Goal: Task Accomplishment & Management: Manage account settings

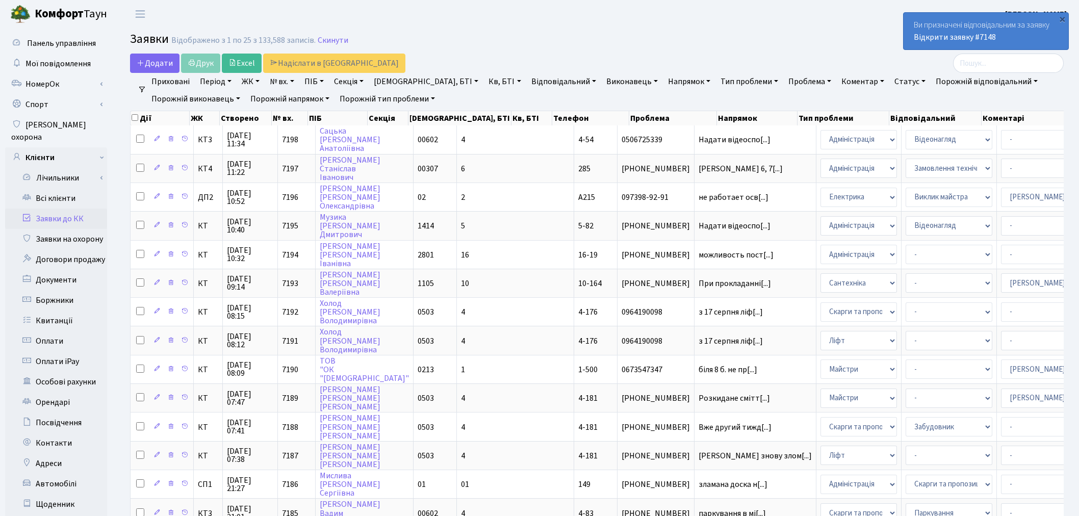
select select "25"
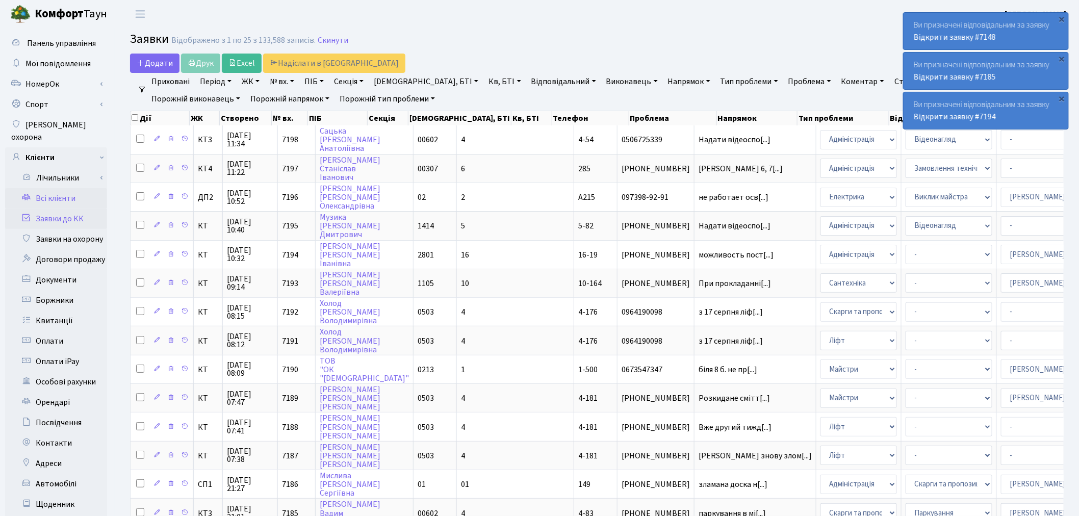
click at [66, 192] on link "Всі клієнти" at bounding box center [56, 198] width 102 height 20
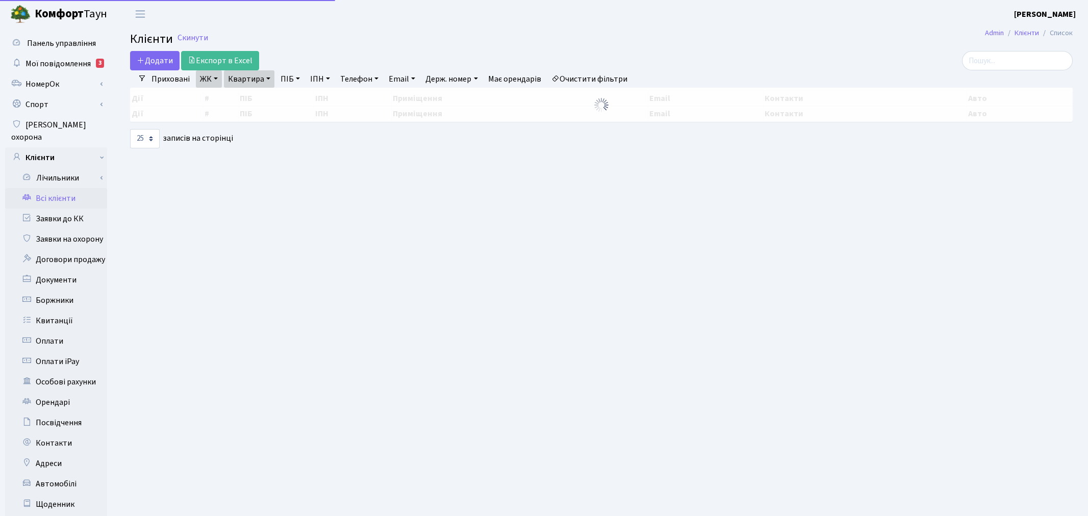
select select "25"
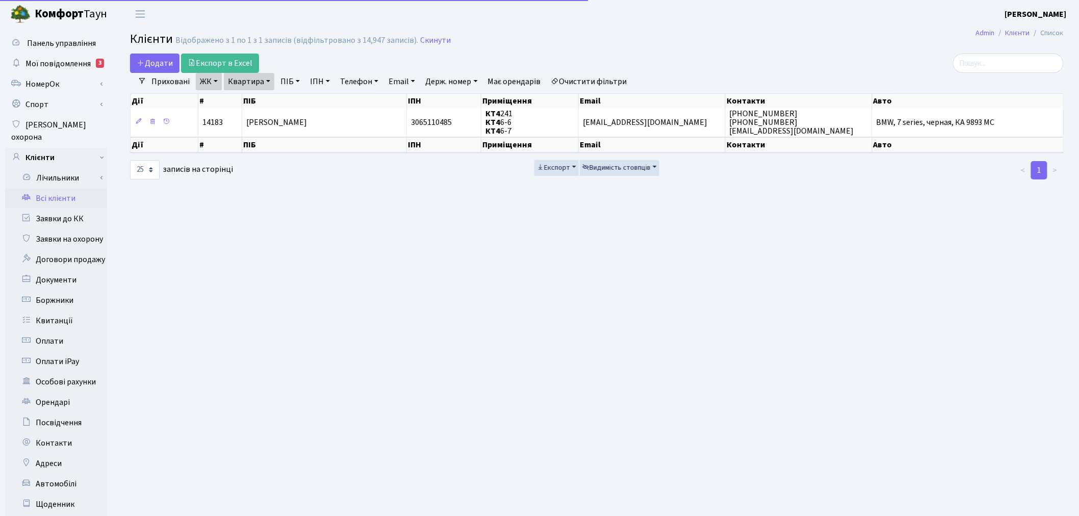
click at [215, 82] on link "ЖК" at bounding box center [209, 81] width 26 height 17
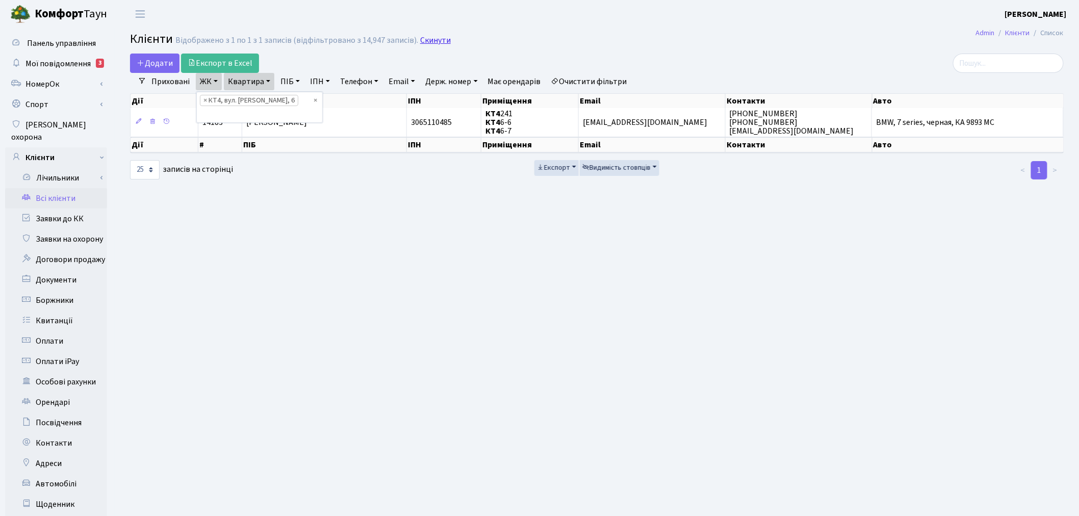
click at [433, 38] on link "Скинути" at bounding box center [435, 41] width 31 height 10
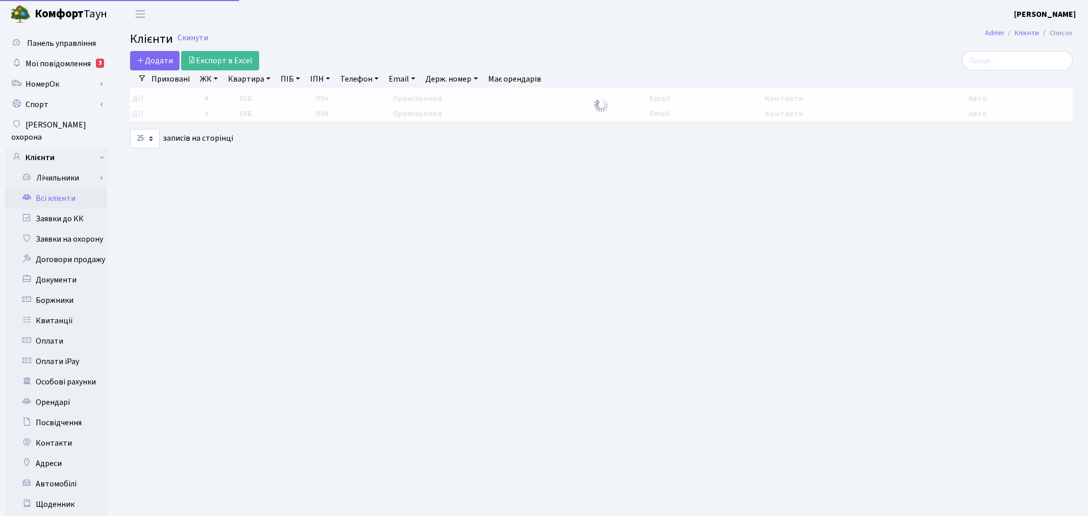
select select "25"
click at [213, 81] on link "ЖК" at bounding box center [209, 78] width 26 height 17
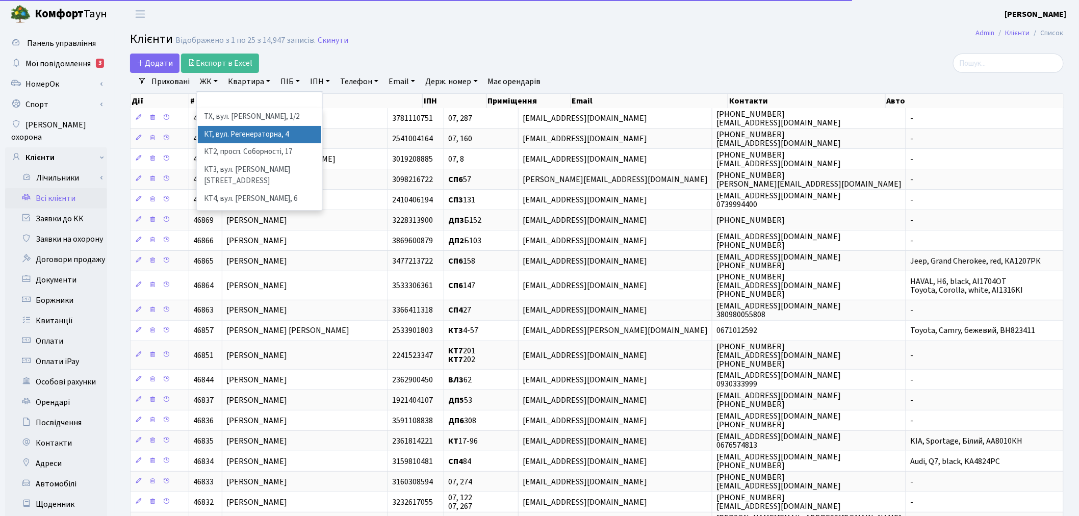
click at [230, 139] on li "КТ, вул. Регенераторна, 4" at bounding box center [259, 135] width 123 height 18
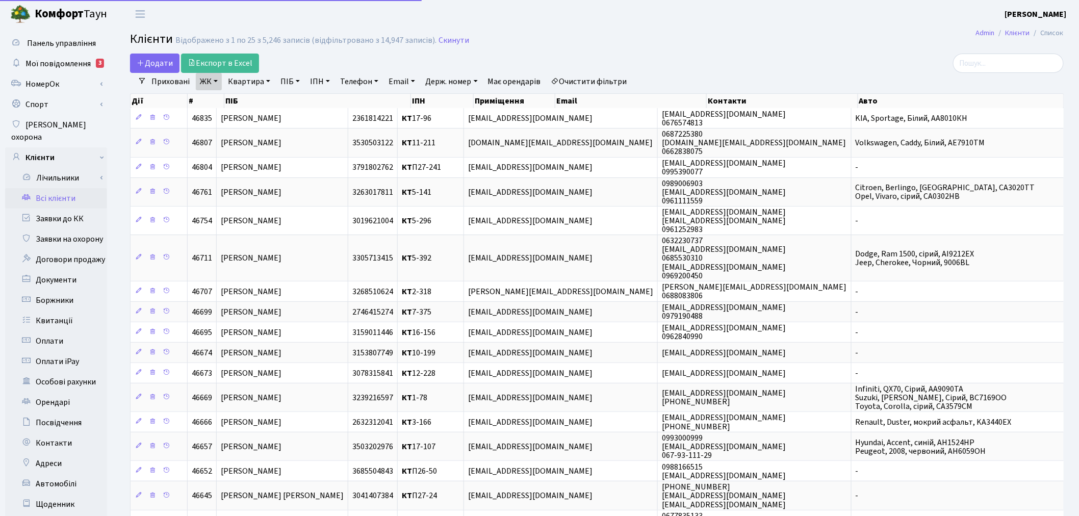
click at [250, 84] on link "Квартира" at bounding box center [249, 81] width 50 height 17
click at [251, 102] on input "text" at bounding box center [254, 101] width 60 height 19
type input "1-240"
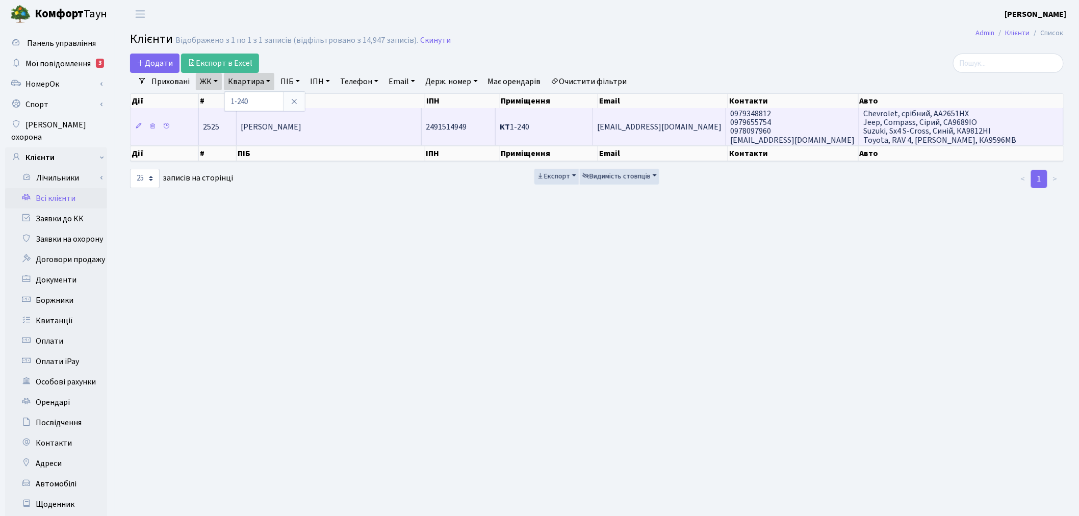
click at [676, 121] on span "glukkkkkk@bigmir.net" at bounding box center [659, 126] width 124 height 11
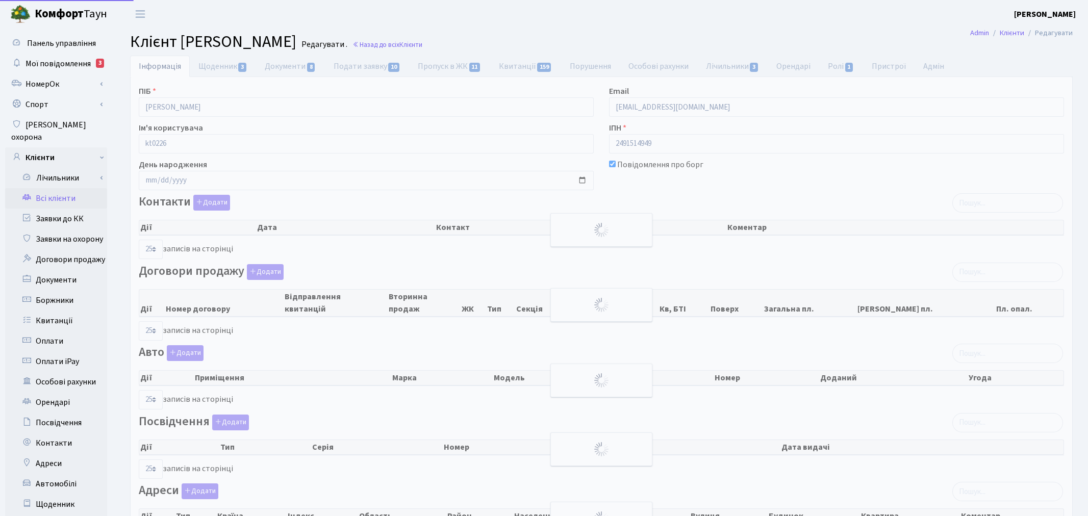
select select "25"
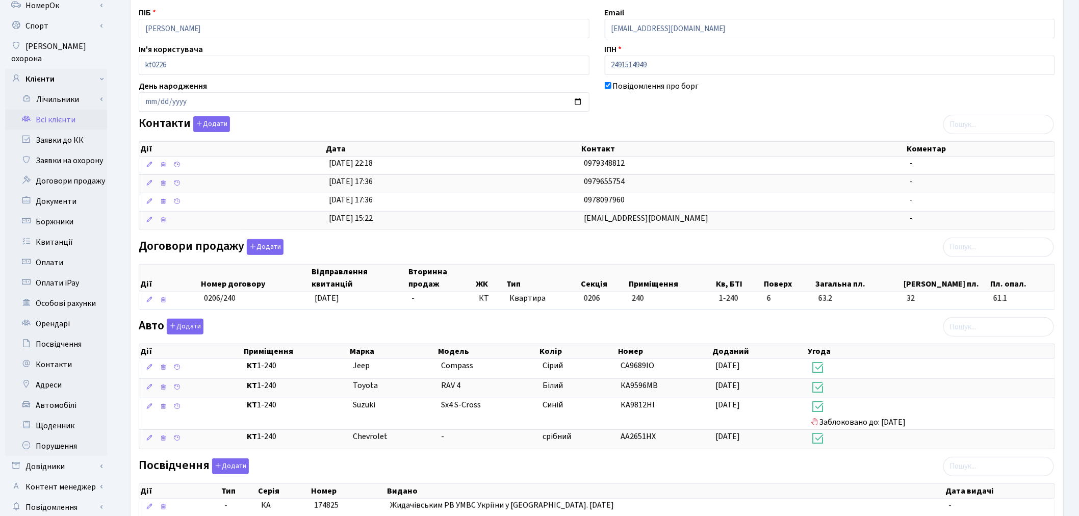
scroll to position [113, 0]
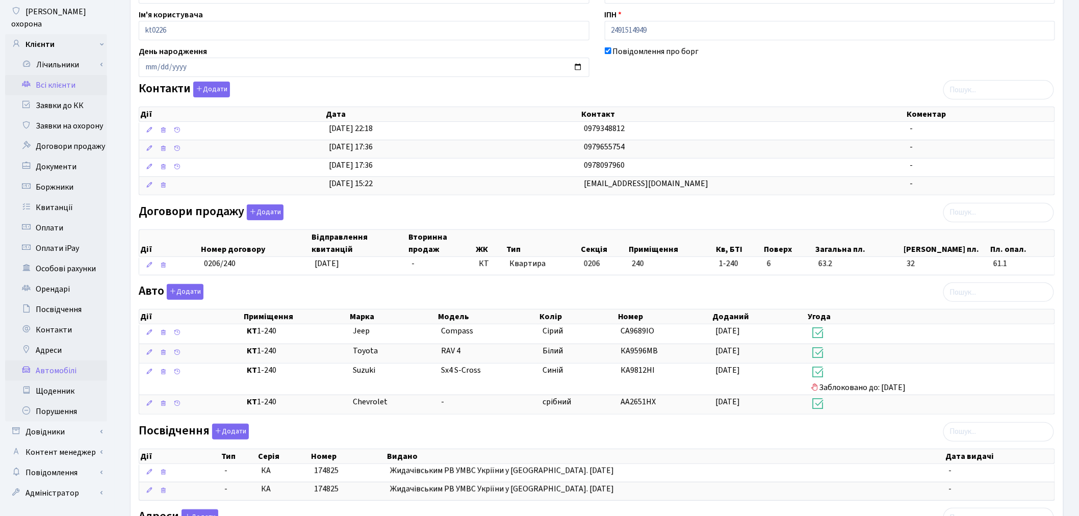
click at [61, 360] on link "Автомобілі" at bounding box center [56, 370] width 102 height 20
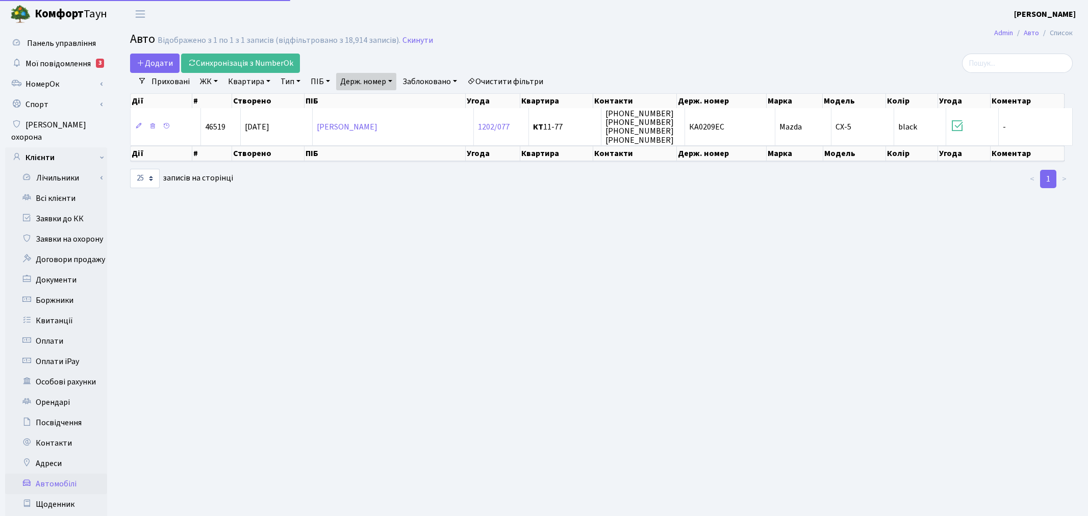
select select "25"
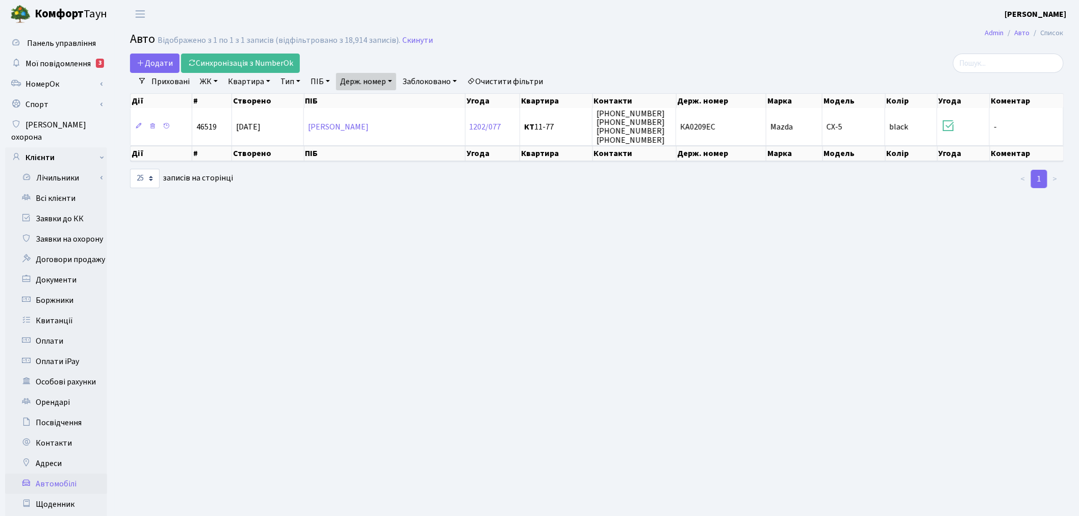
click at [363, 86] on link "Держ. номер" at bounding box center [366, 81] width 60 height 17
drag, startPoint x: 391, startPoint y: 100, endPoint x: 318, endPoint y: 96, distance: 72.5
click at [318, 96] on div "Додати Синхронізація з NumberOk Фільтри Приховані ЖК - ТХ, вул. Ділова, 1/2 КТ,…" at bounding box center [596, 121] width 949 height 135
click at [423, 40] on link "Скинути" at bounding box center [417, 41] width 31 height 10
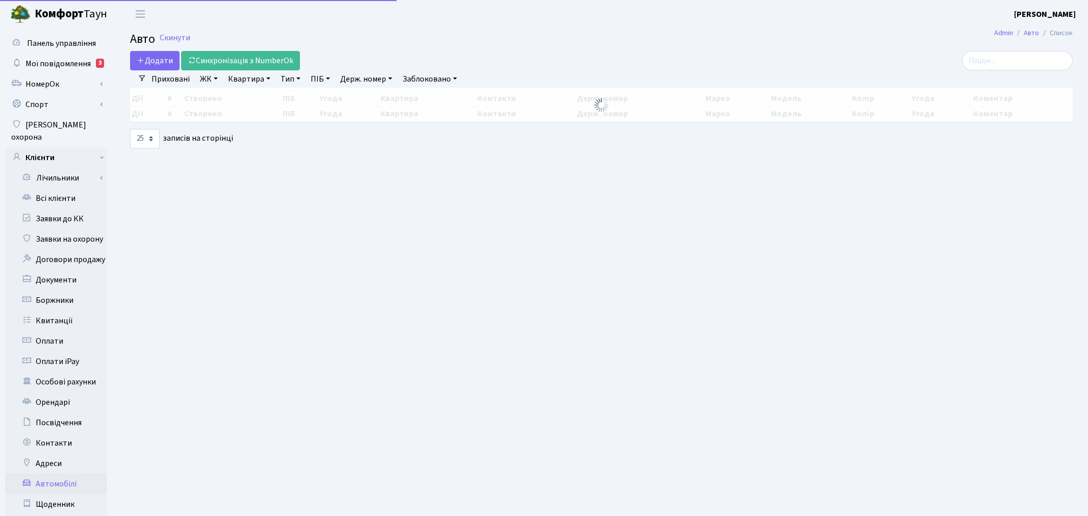
select select "25"
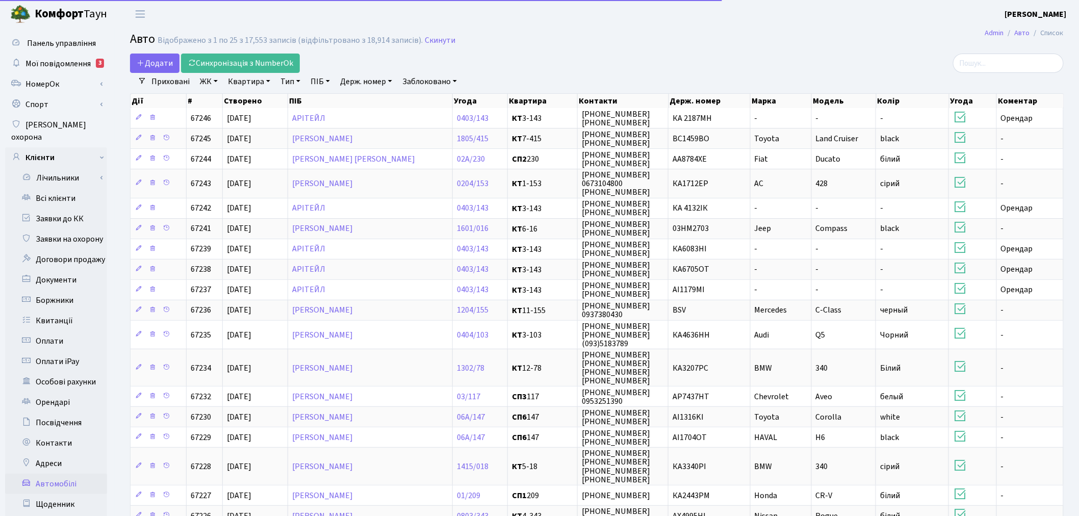
click at [374, 80] on link "Держ. номер" at bounding box center [366, 81] width 60 height 17
click at [380, 97] on input "text" at bounding box center [366, 101] width 60 height 19
paste input "КА9812НІ"
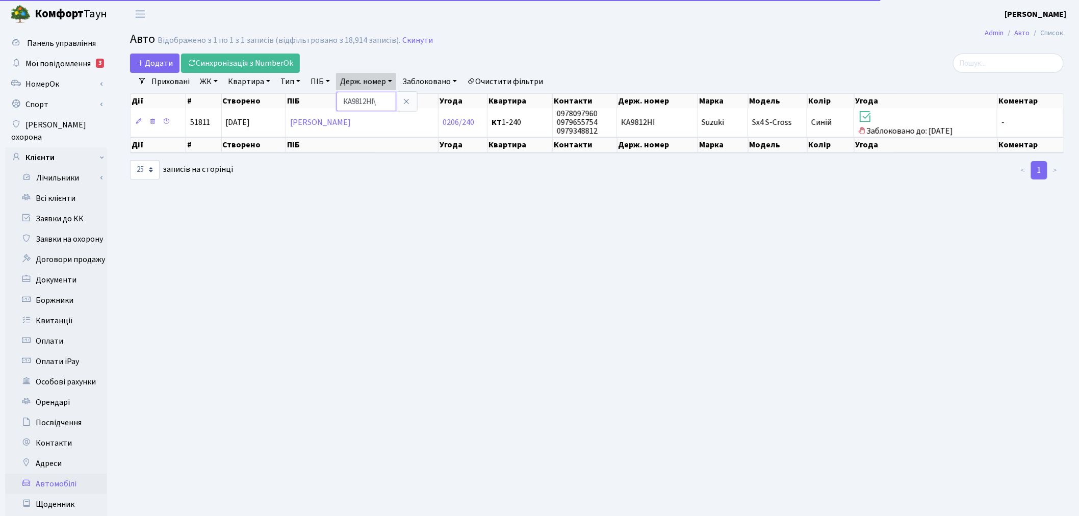
type input "КА9812НІ"
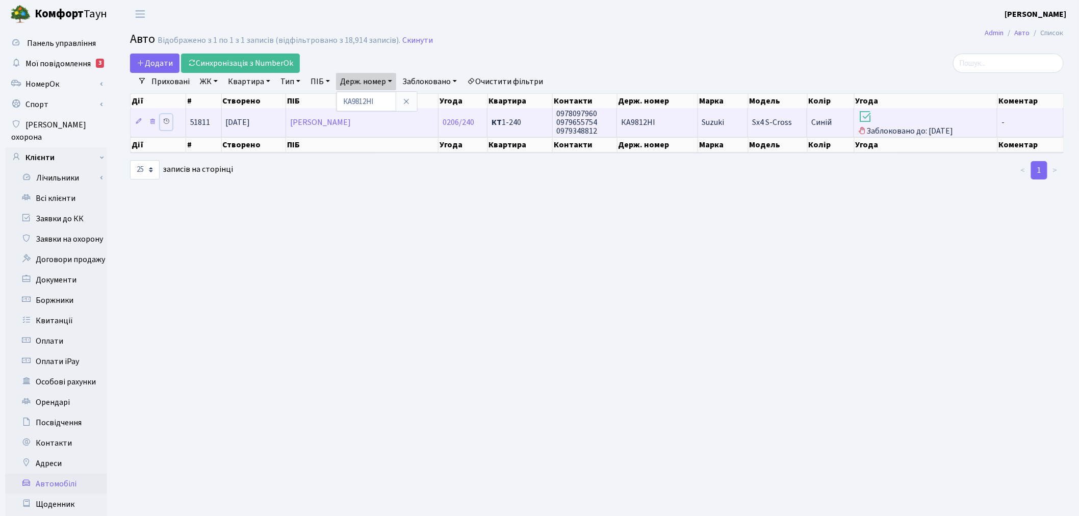
click at [165, 120] on icon at bounding box center [166, 121] width 7 height 7
